Goal: Check status: Check status

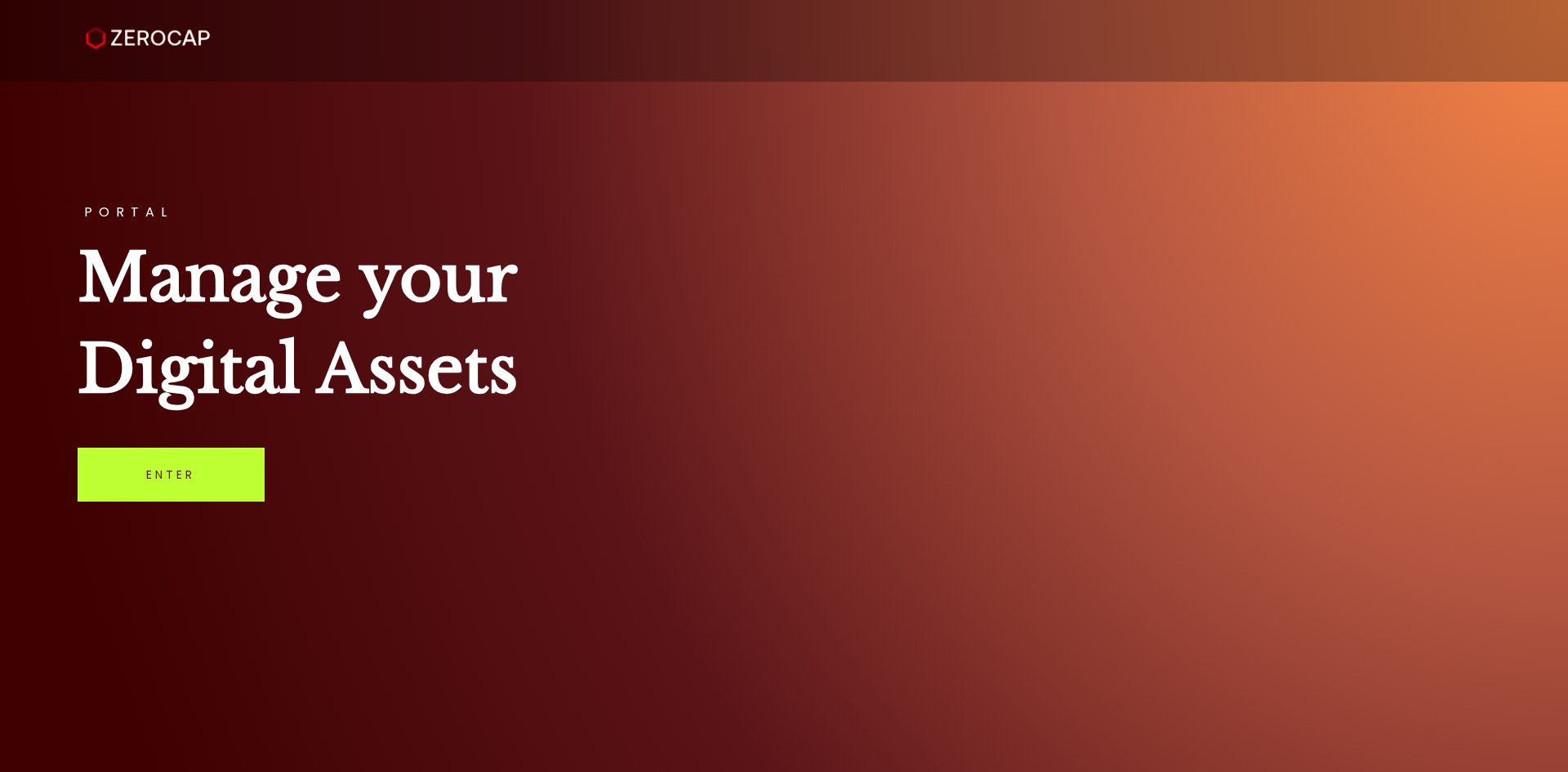
click at [250, 494] on link "Enter" at bounding box center [171, 474] width 187 height 54
click at [127, 476] on link "Enter" at bounding box center [171, 474] width 187 height 54
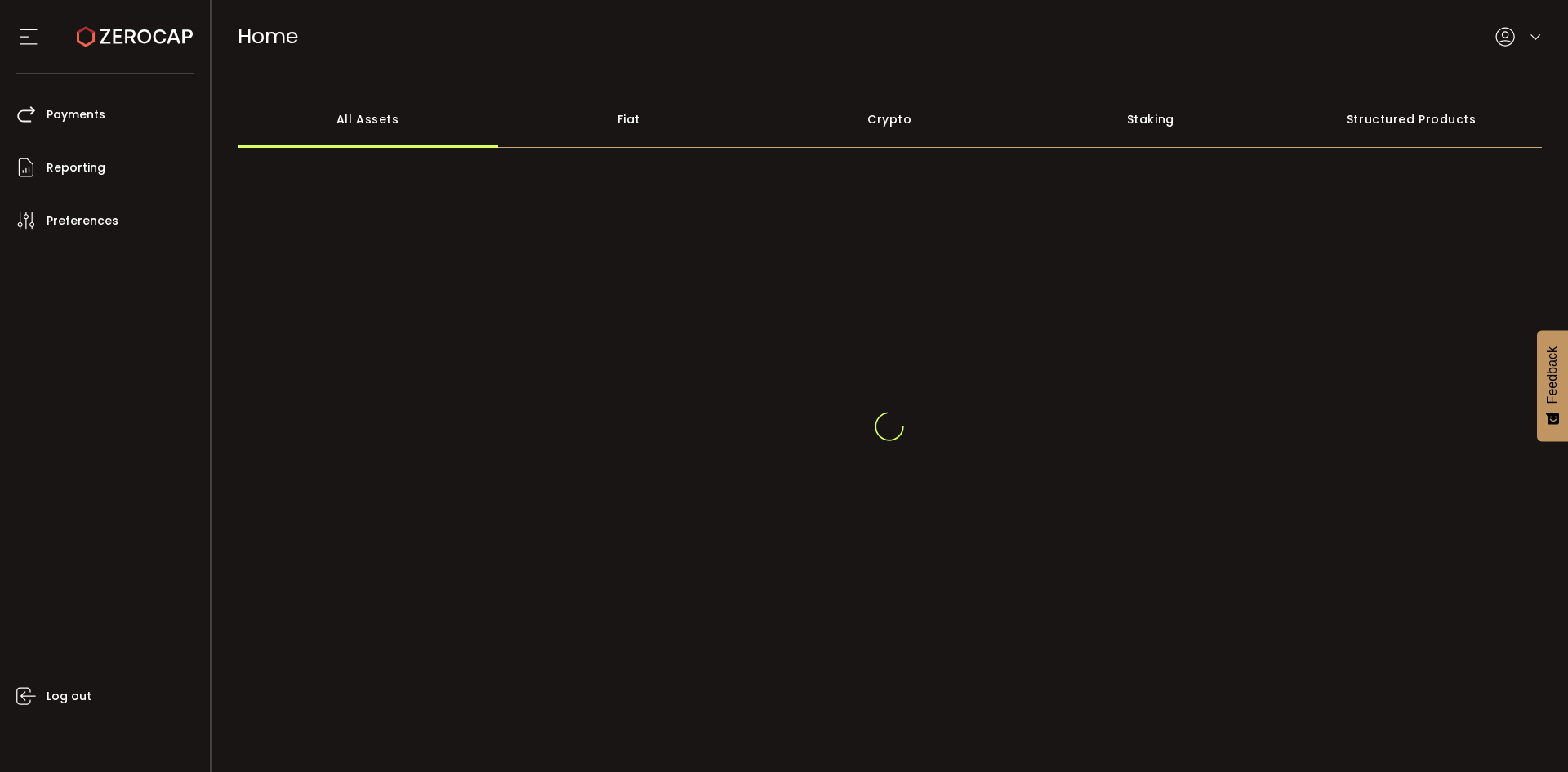
scroll to position [33, 0]
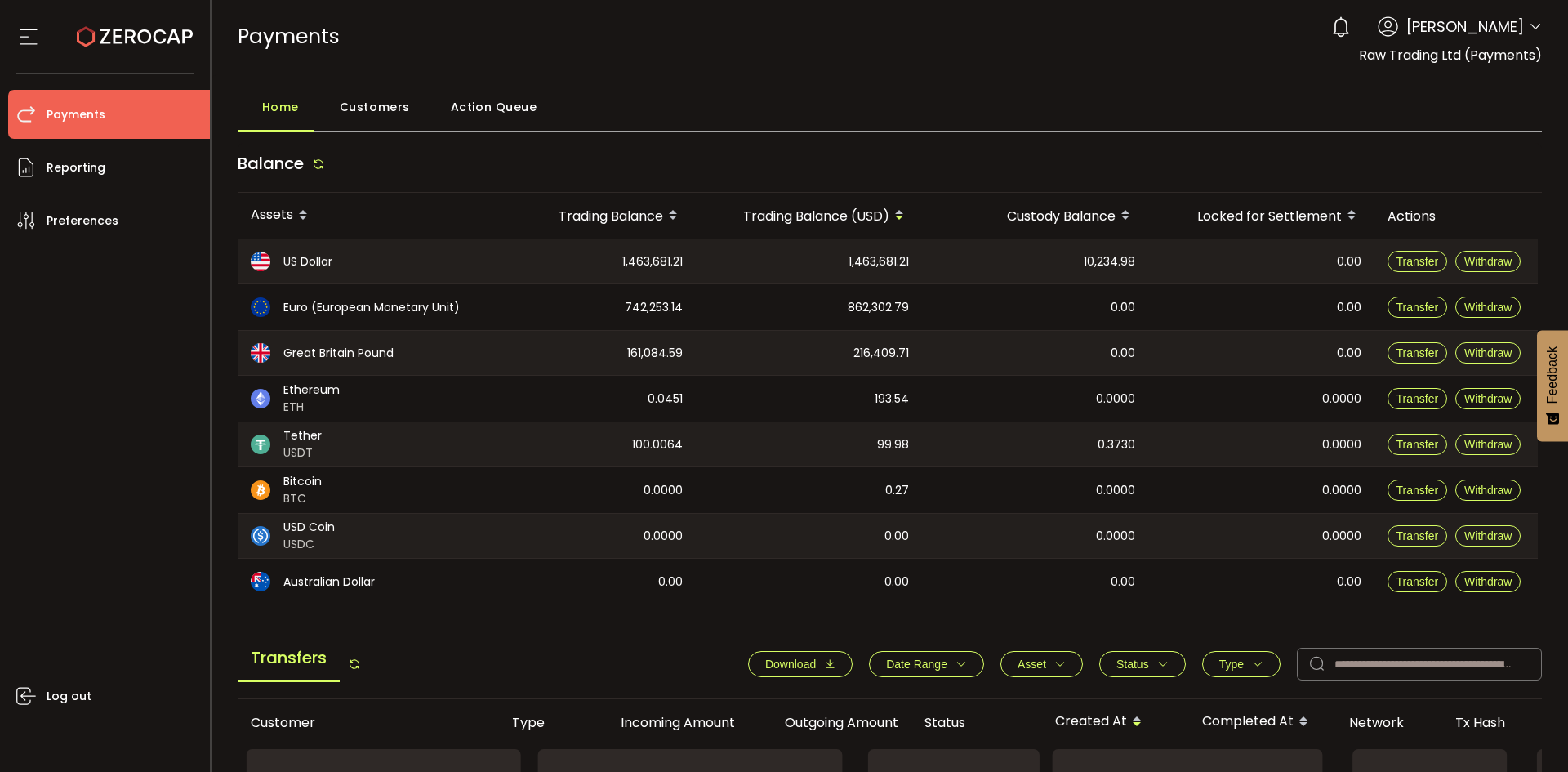
scroll to position [326, 0]
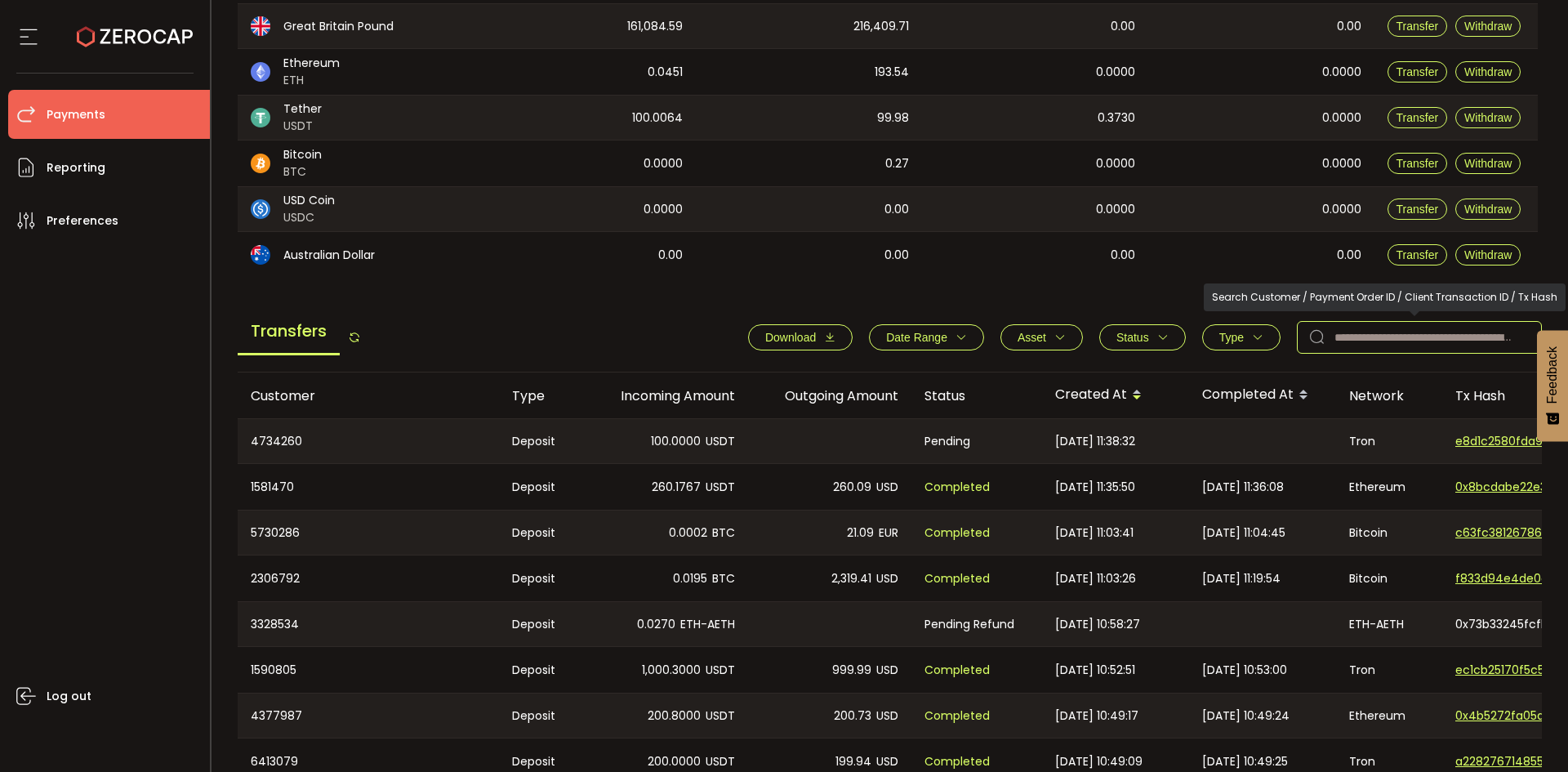
click at [1429, 336] on input "text" at bounding box center [1420, 337] width 245 height 33
click at [1428, 337] on input "text" at bounding box center [1420, 337] width 245 height 33
paste input "*******"
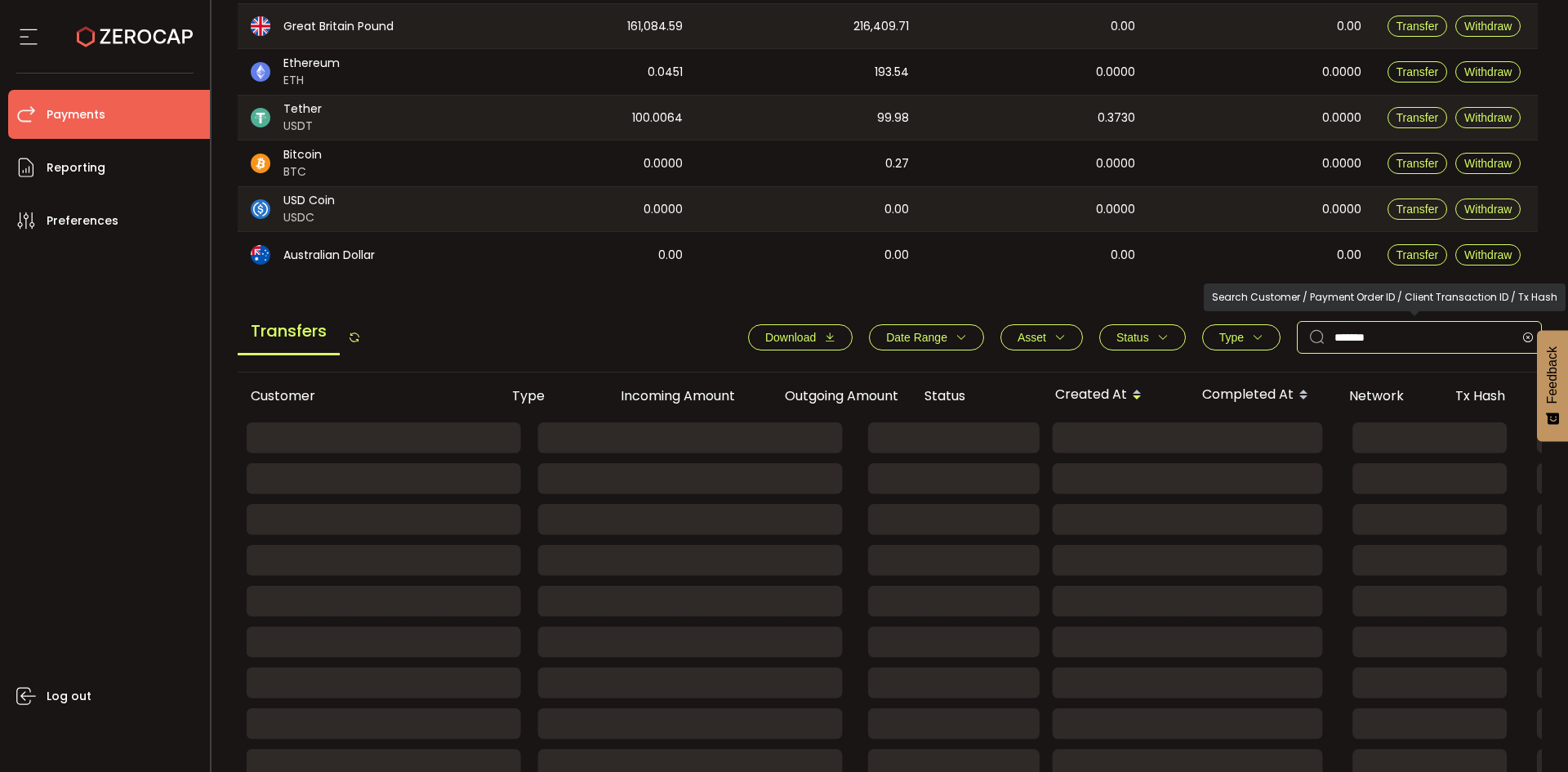
type input "*******"
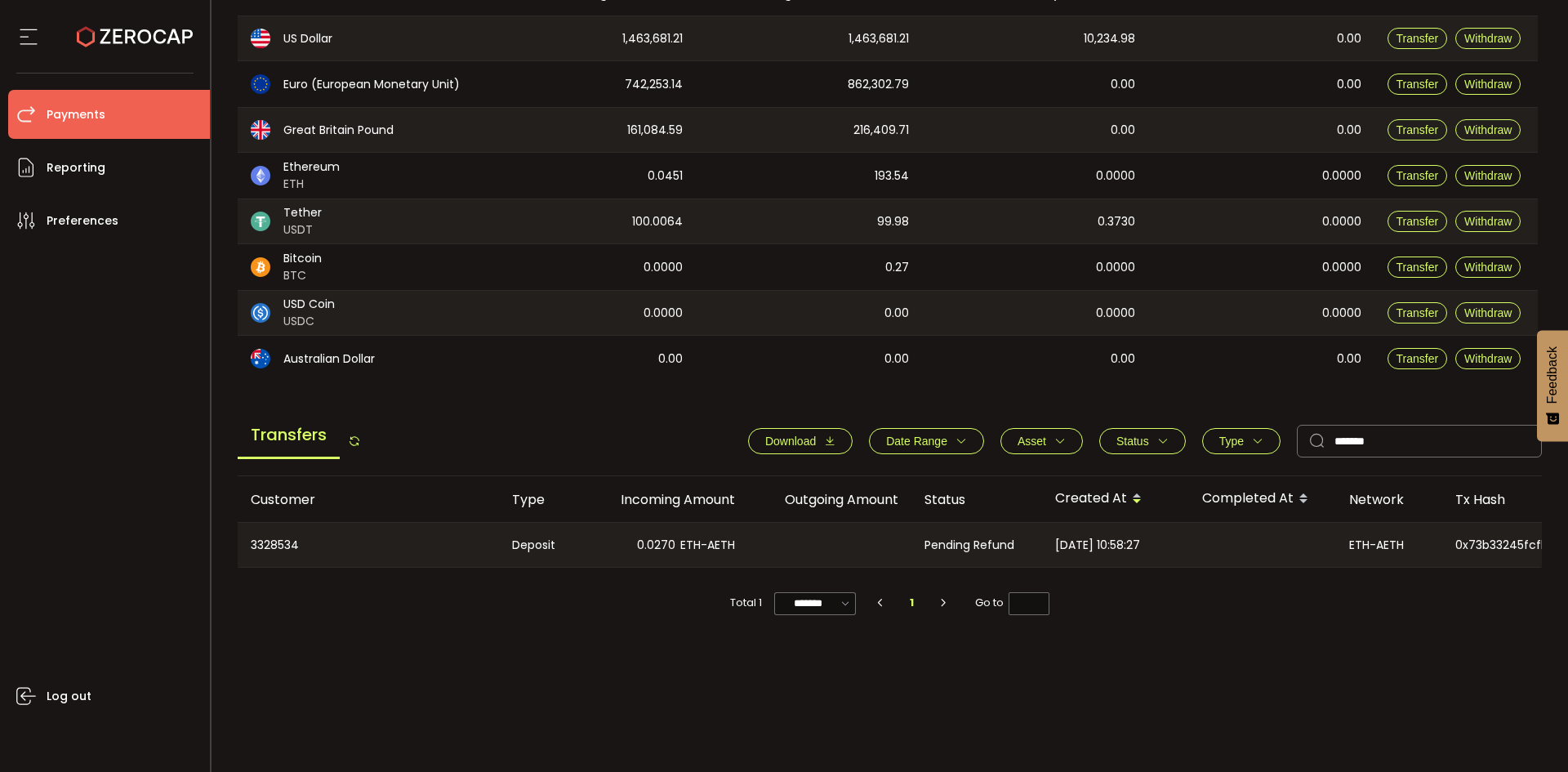
click at [745, 530] on div "0.0270 ETH-AETH" at bounding box center [666, 545] width 164 height 45
click at [903, 545] on div at bounding box center [830, 545] width 164 height 45
click at [904, 545] on div at bounding box center [830, 545] width 164 height 45
